Goal: Navigation & Orientation: Find specific page/section

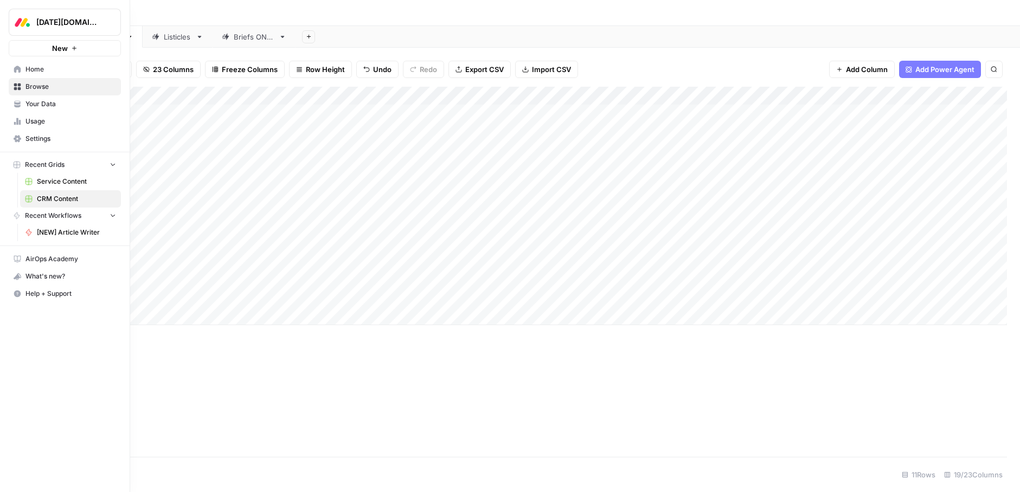
click at [12, 66] on link "Home" at bounding box center [65, 69] width 112 height 17
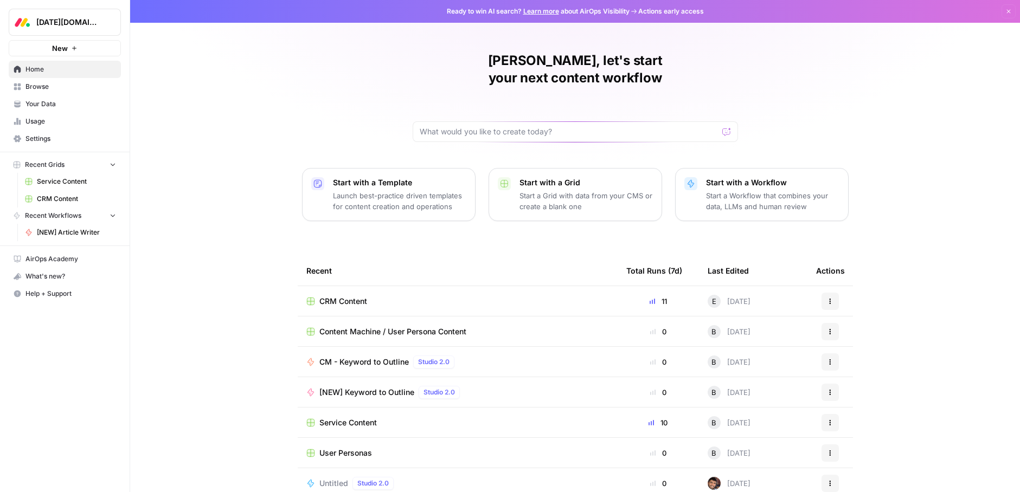
click at [54, 197] on span "CRM Content" at bounding box center [76, 199] width 79 height 10
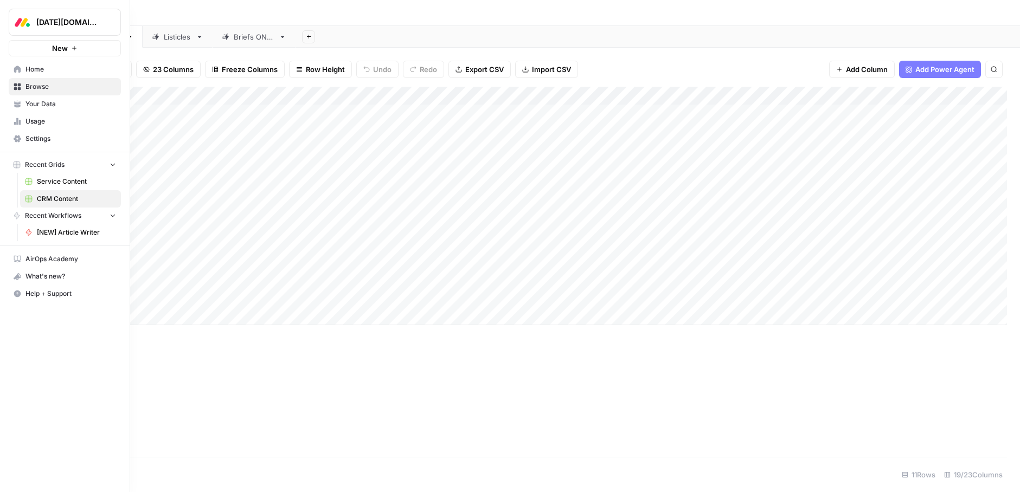
click at [25, 67] on span "Home" at bounding box center [70, 70] width 91 height 10
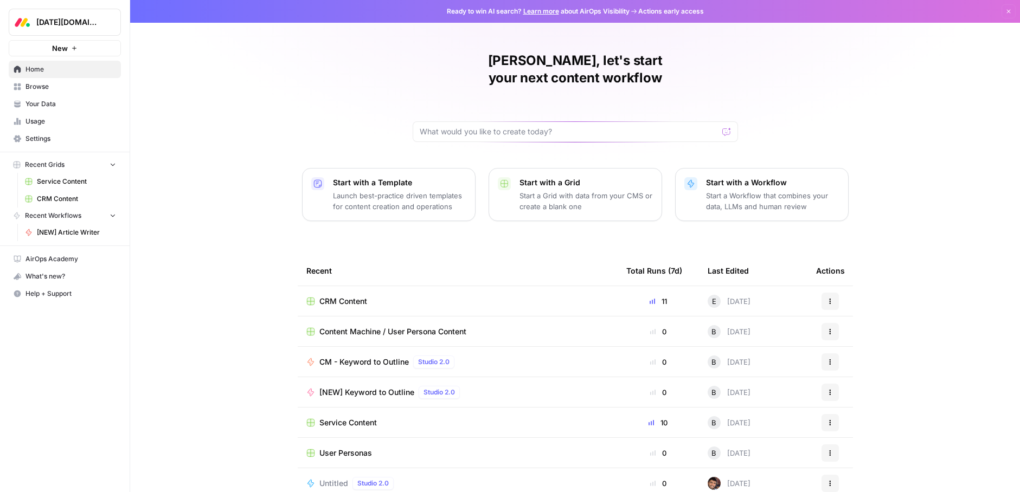
click at [36, 104] on span "Your Data" at bounding box center [70, 104] width 91 height 10
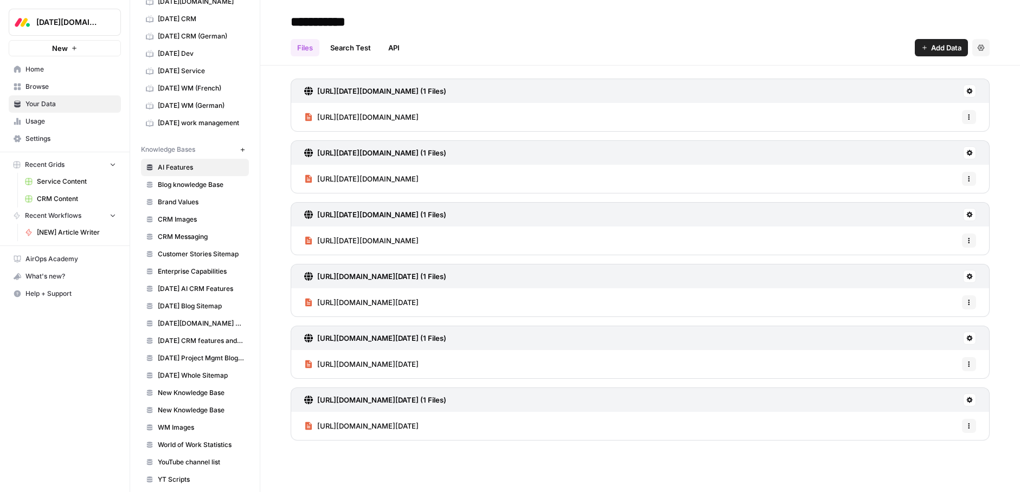
scroll to position [74, 0]
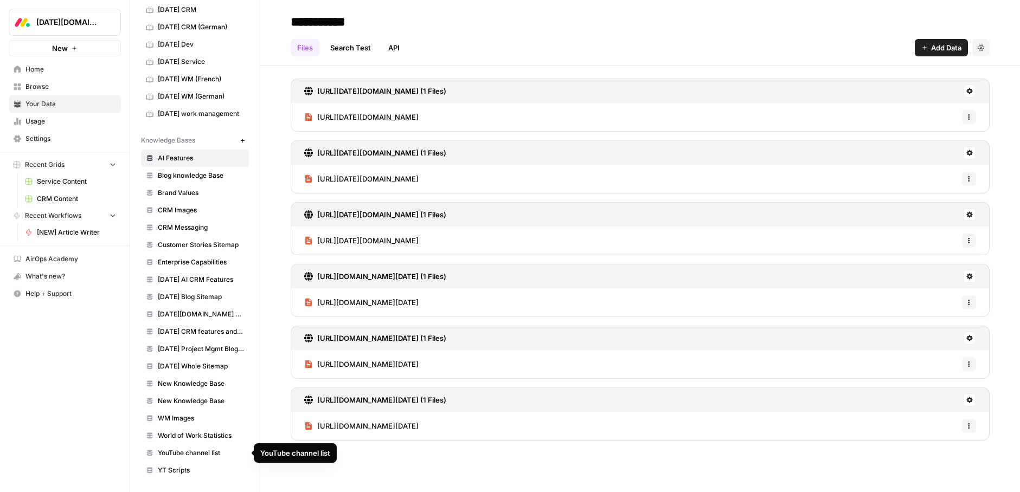
click at [190, 451] on span "YouTube channel list" at bounding box center [201, 453] width 86 height 10
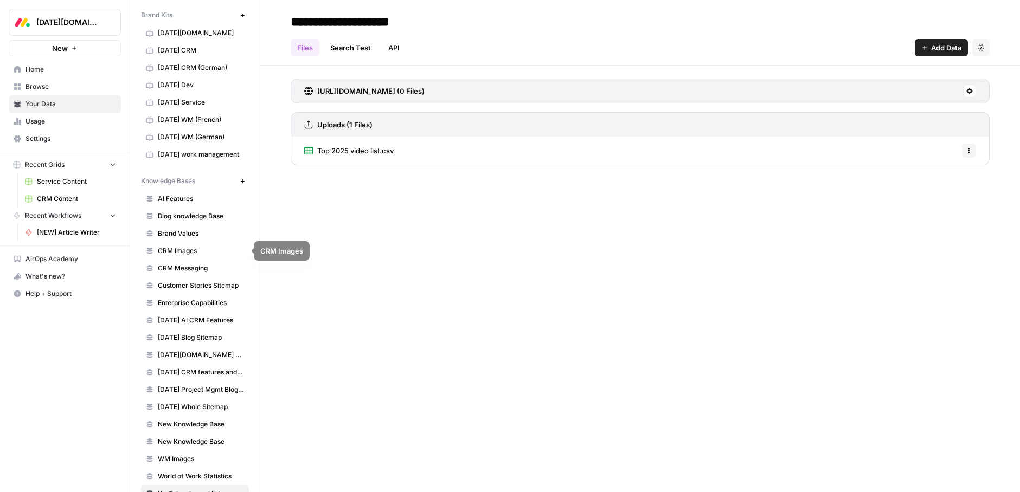
scroll to position [74, 0]
